Goal: Information Seeking & Learning: Learn about a topic

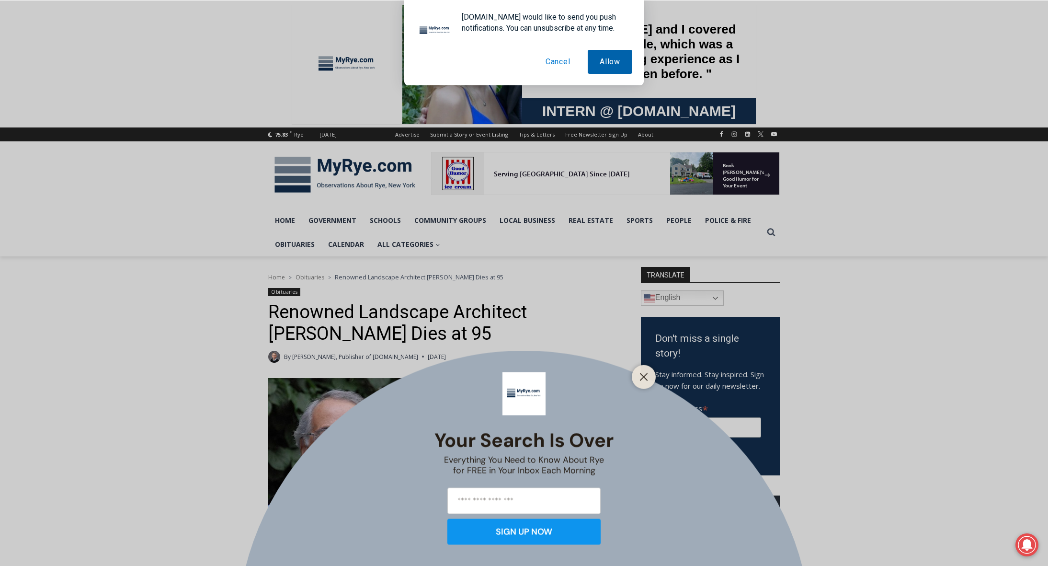
click at [604, 66] on button "Allow" at bounding box center [610, 62] width 45 height 24
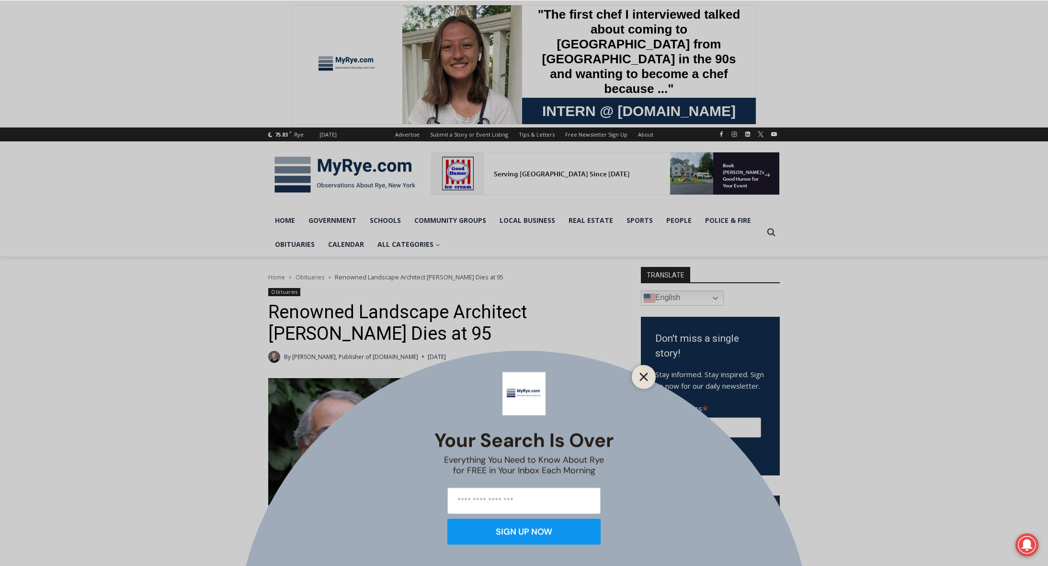
click at [639, 370] on button "Close" at bounding box center [643, 376] width 13 height 13
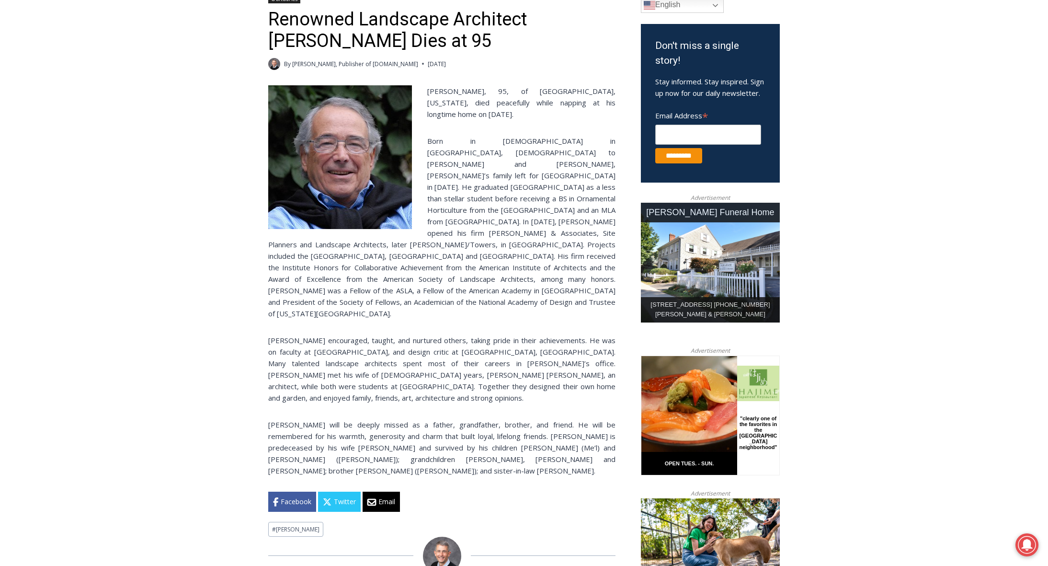
scroll to position [295, 0]
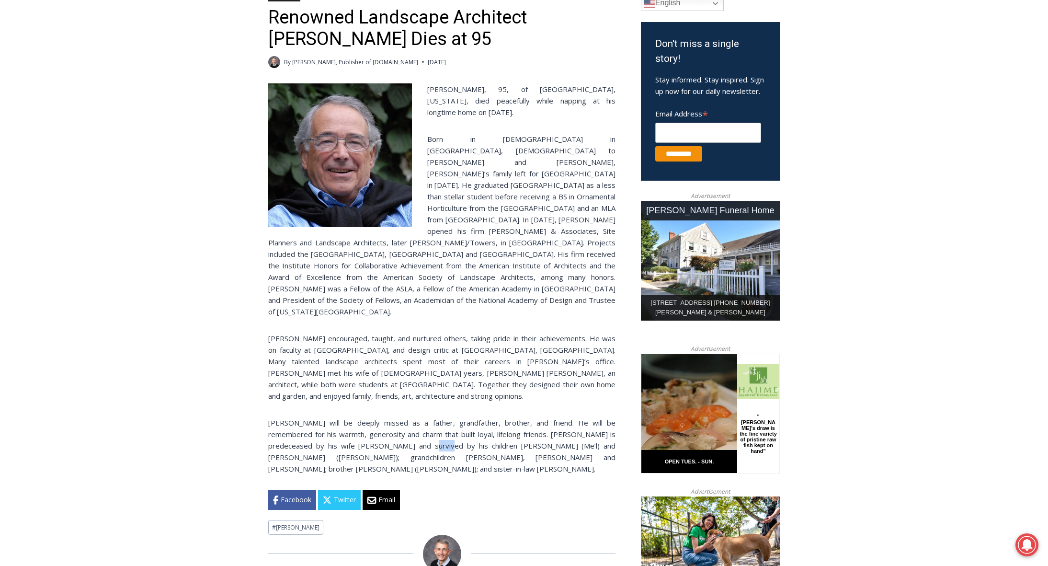
drag, startPoint x: 372, startPoint y: 411, endPoint x: 390, endPoint y: 411, distance: 18.2
click at [390, 417] on p "[PERSON_NAME] will be deeply missed as a father, grandfather, brother, and frie…" at bounding box center [441, 445] width 347 height 57
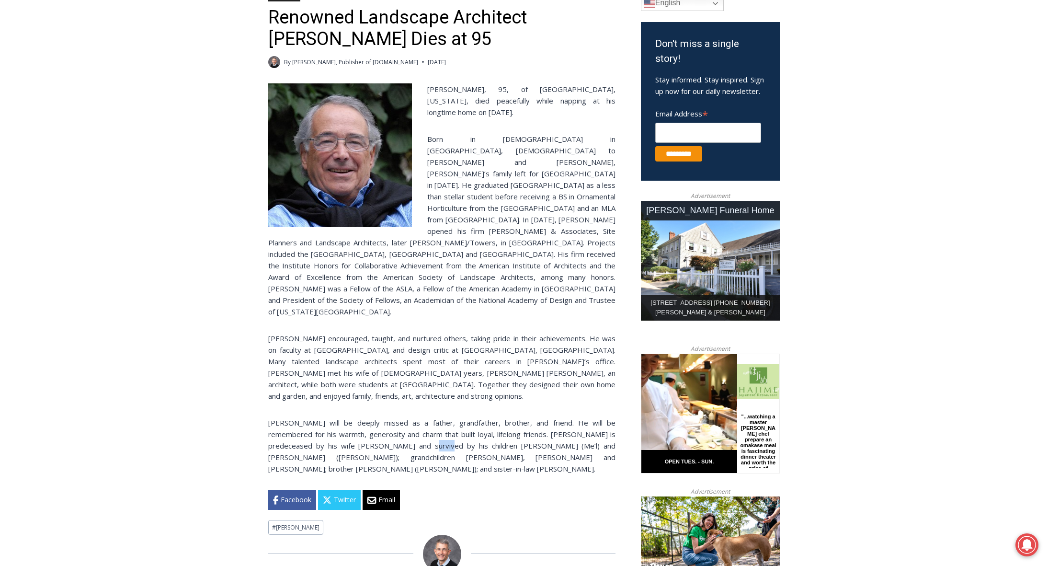
copy p "[PERSON_NAME]"
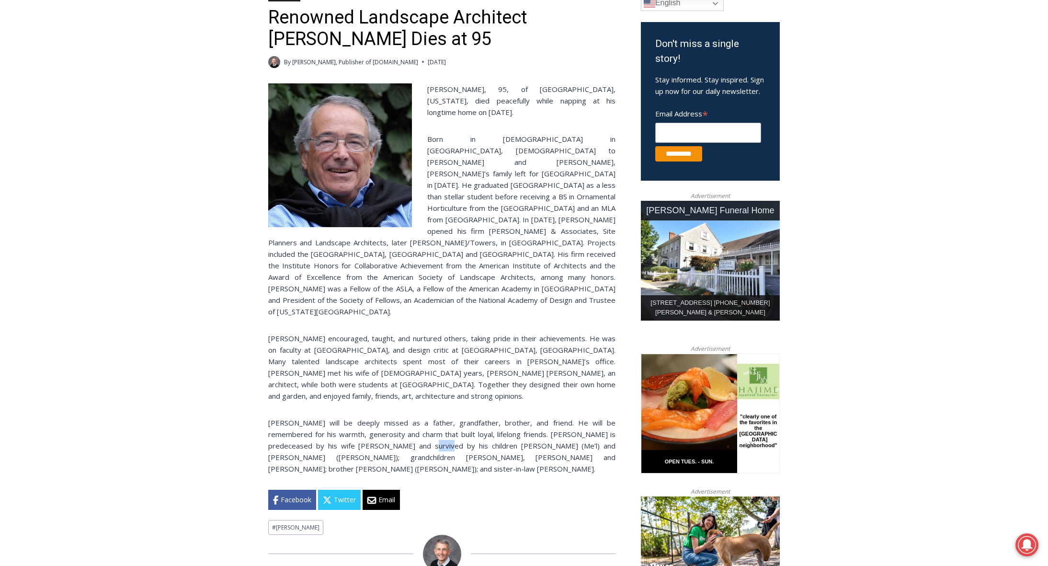
click at [373, 417] on p "[PERSON_NAME] will be deeply missed as a father, grandfather, brother, and frie…" at bounding box center [441, 445] width 347 height 57
